Goal: Task Accomplishment & Management: Manage account settings

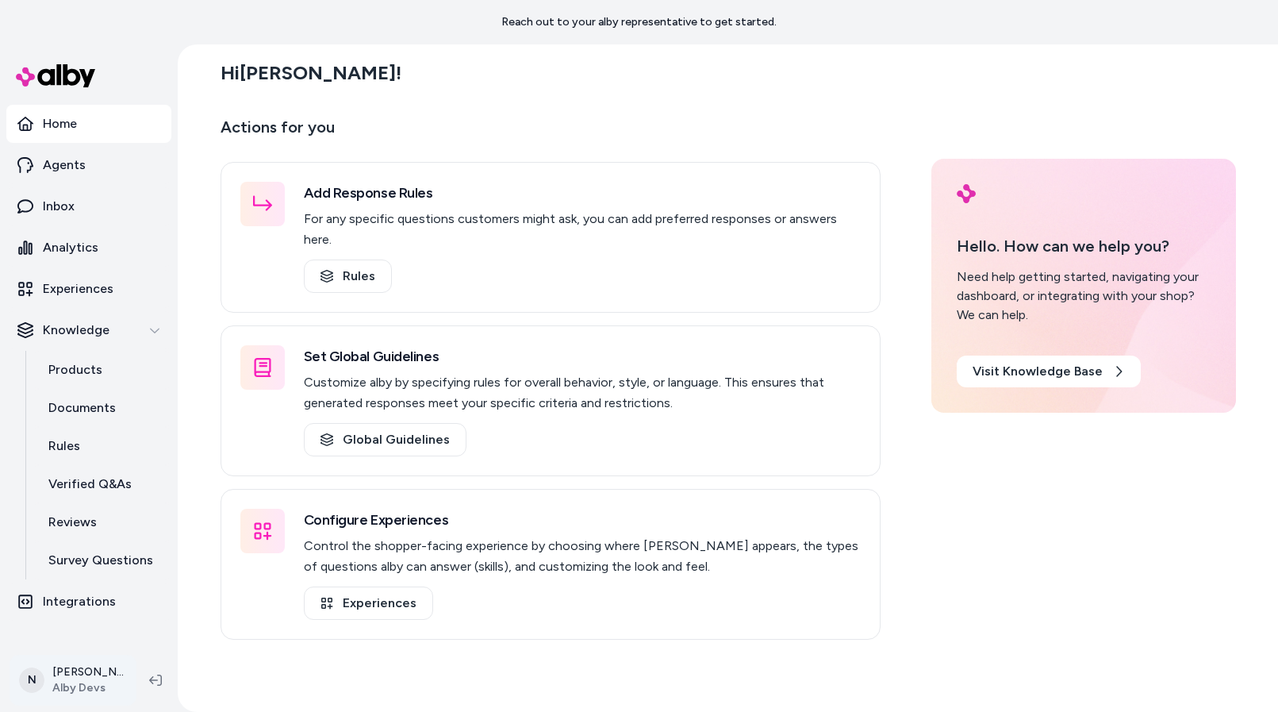
click at [68, 684] on html "Reach out to your alby representative to get started. Home Agents Inbox Analyti…" at bounding box center [639, 356] width 1278 height 712
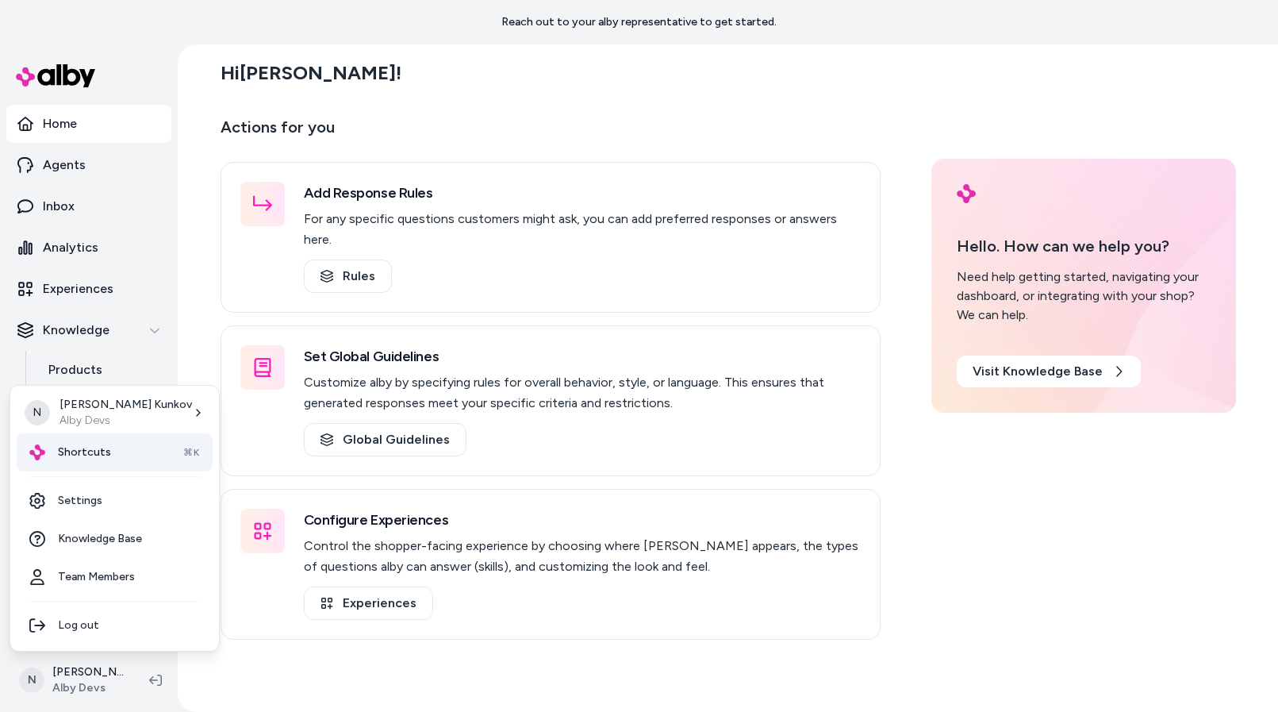
click at [117, 448] on div "Shortcuts ⌘K" at bounding box center [115, 452] width 196 height 38
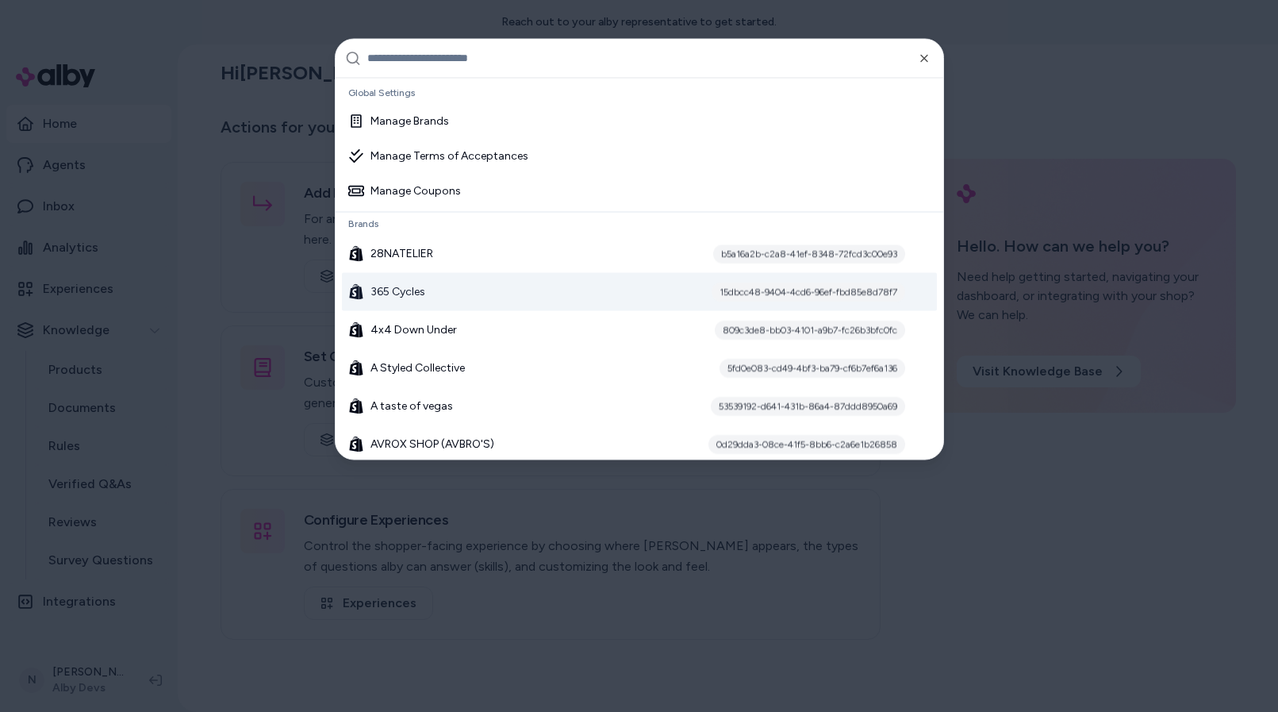
click at [452, 290] on div "365 Cycles 15dbcc48-9404-4cd6-96ef-fbd85e8d78f7" at bounding box center [639, 291] width 595 height 38
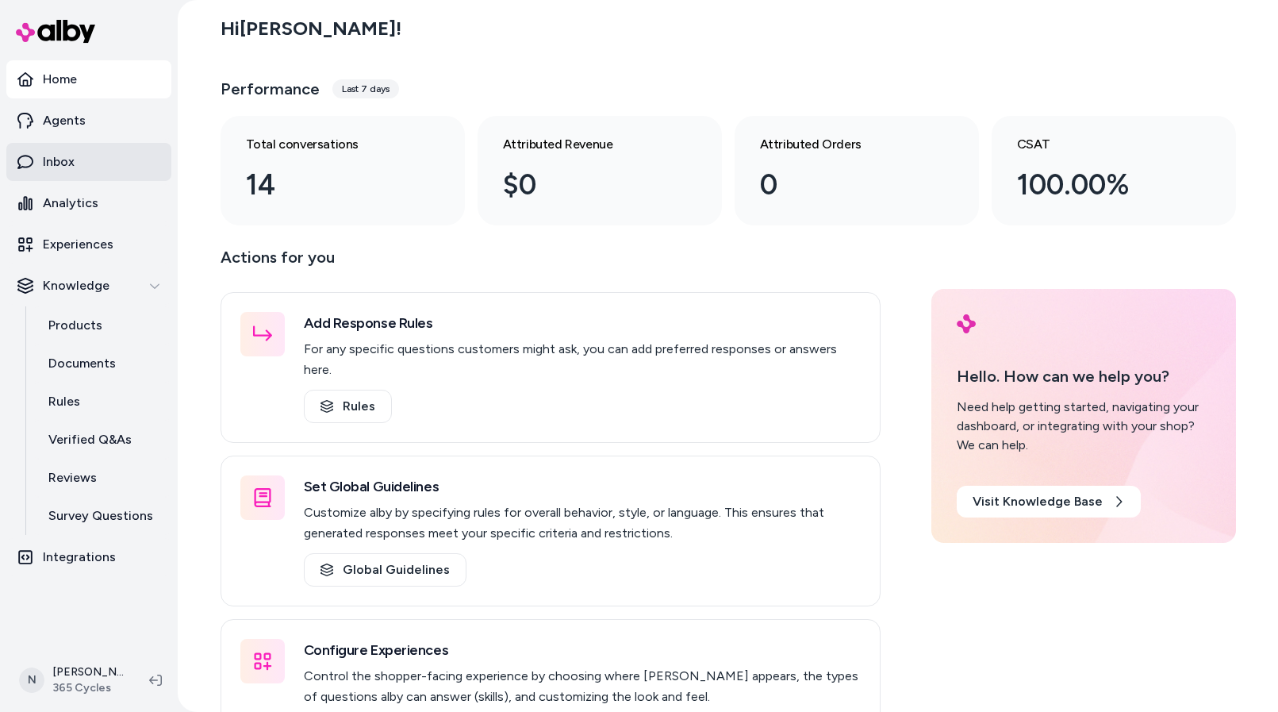
click at [58, 159] on p "Inbox" at bounding box center [59, 161] width 32 height 19
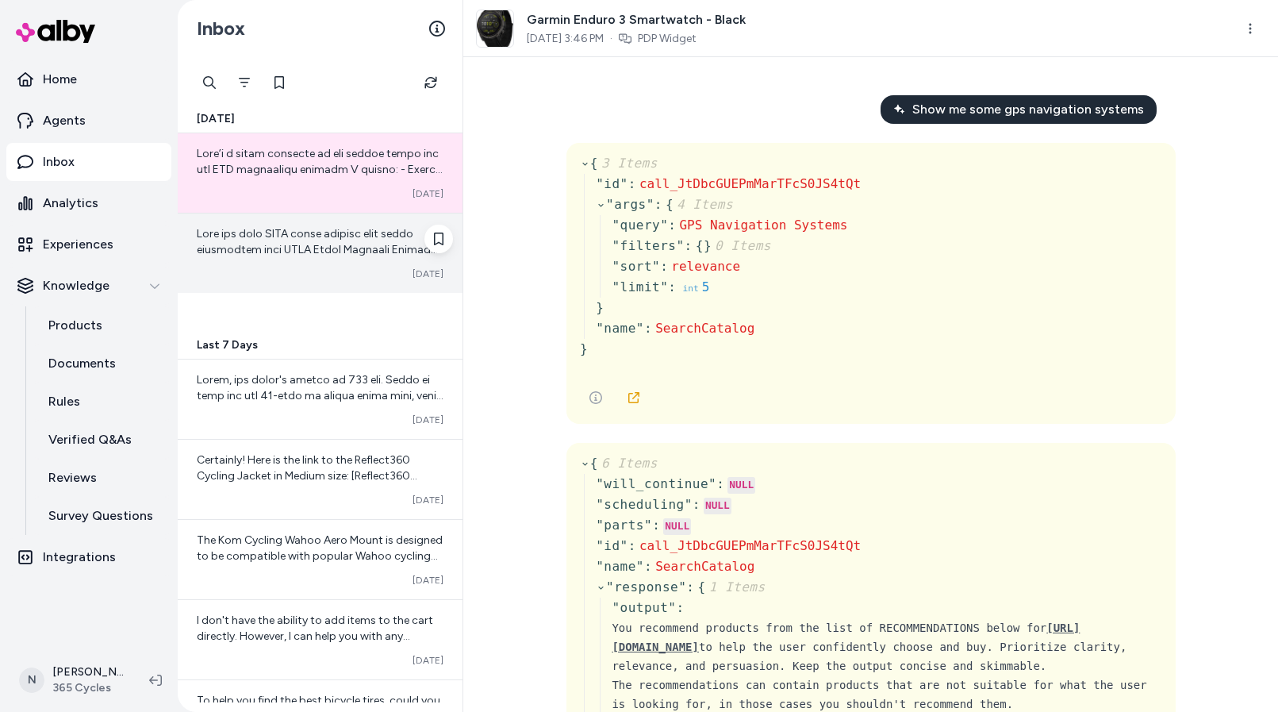
click at [319, 240] on span at bounding box center [319, 495] width 244 height 537
